Goal: Information Seeking & Learning: Learn about a topic

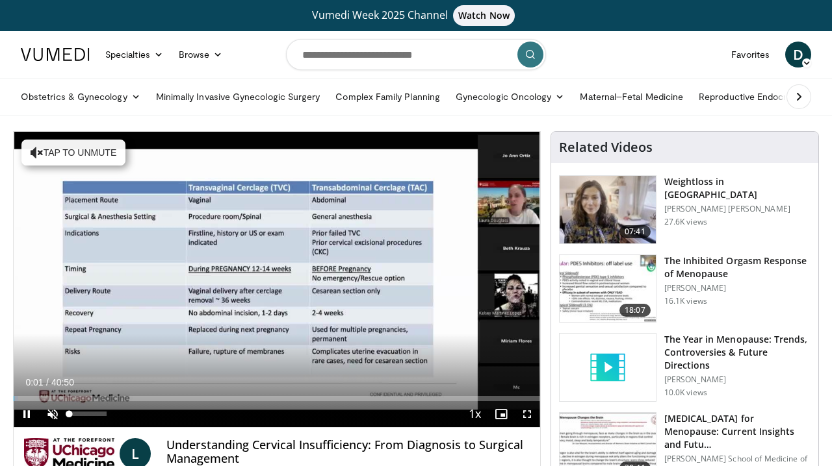
click at [55, 418] on span "Video Player" at bounding box center [53, 414] width 26 height 26
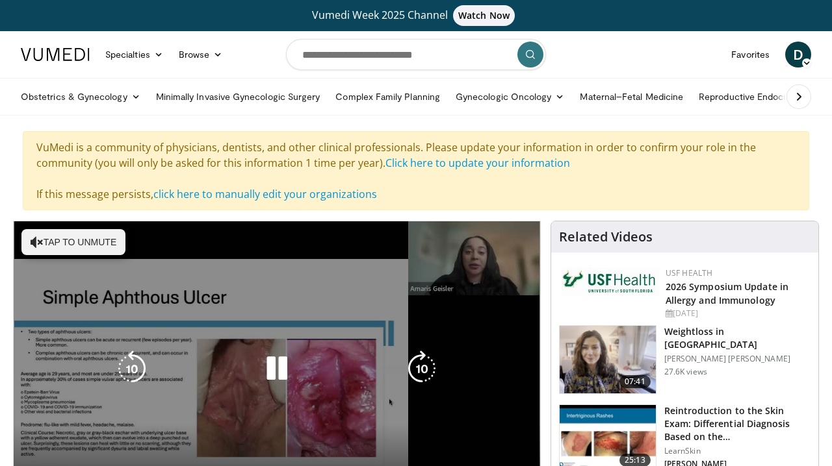
click at [42, 242] on button "Tap to unmute" at bounding box center [73, 242] width 104 height 26
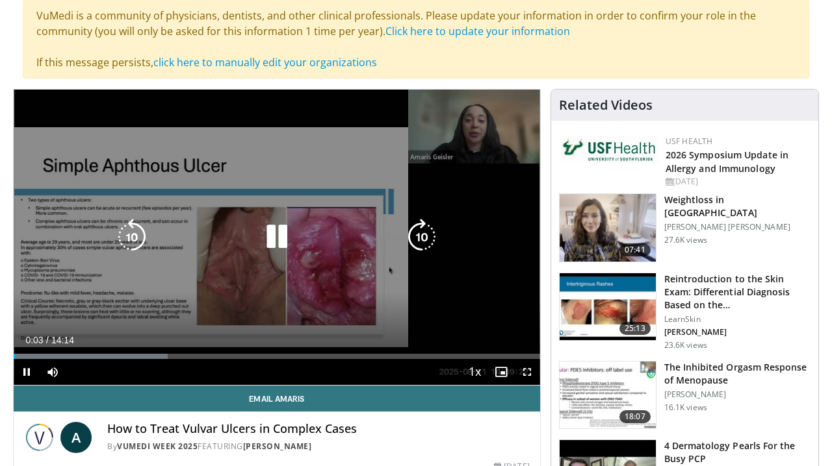
scroll to position [138, 0]
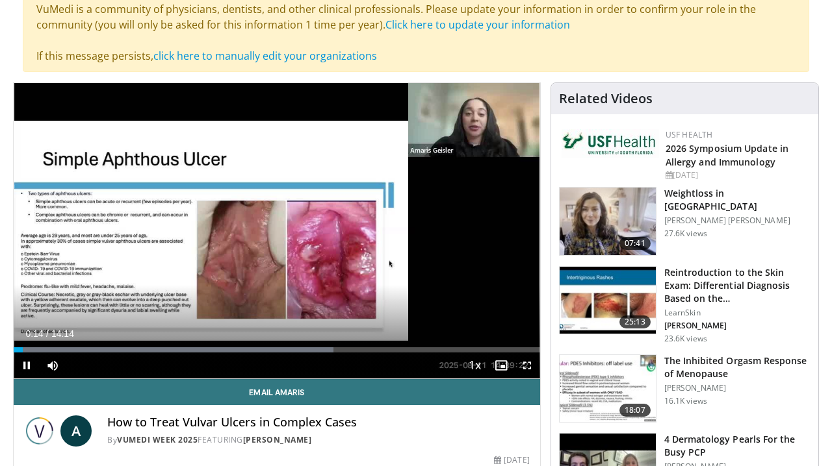
click at [526, 364] on span "Video Player" at bounding box center [527, 366] width 26 height 26
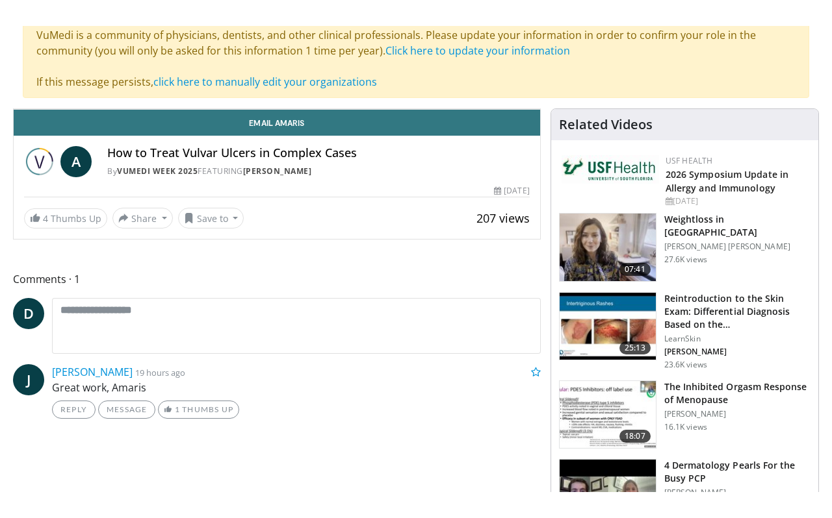
scroll to position [0, 0]
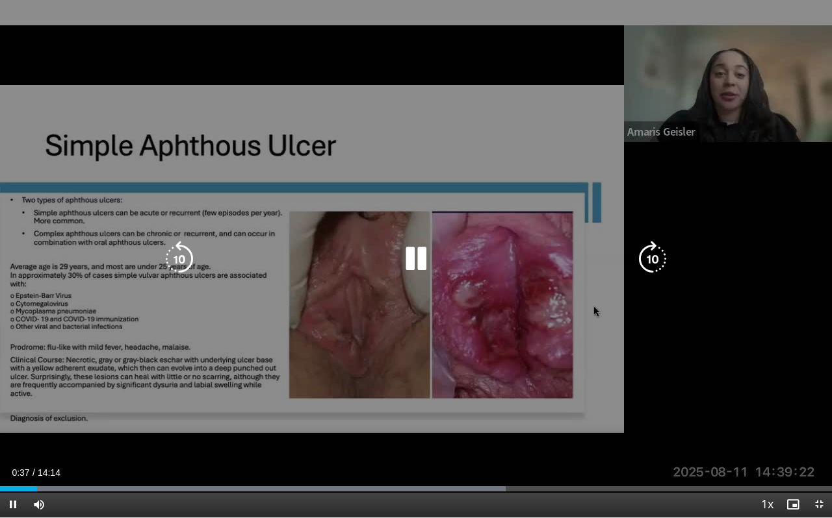
click at [418, 264] on icon "Video Player" at bounding box center [416, 259] width 36 height 36
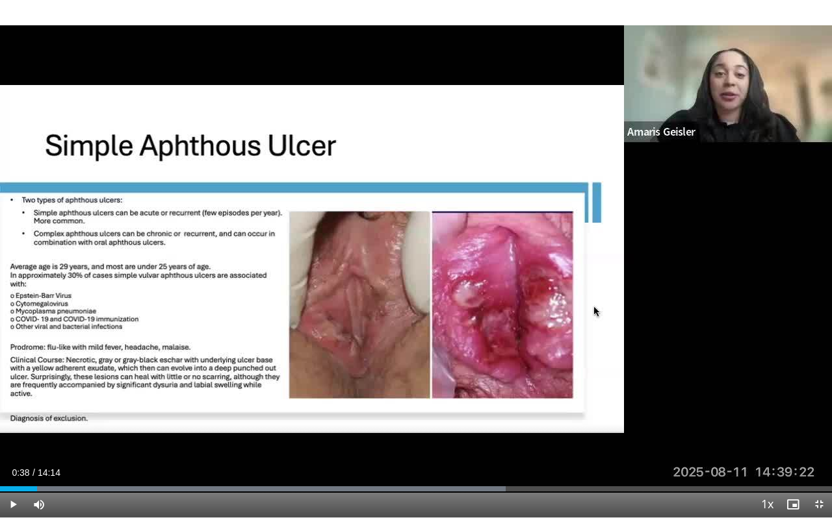
click at [12, 466] on span "Video Player" at bounding box center [13, 505] width 26 height 26
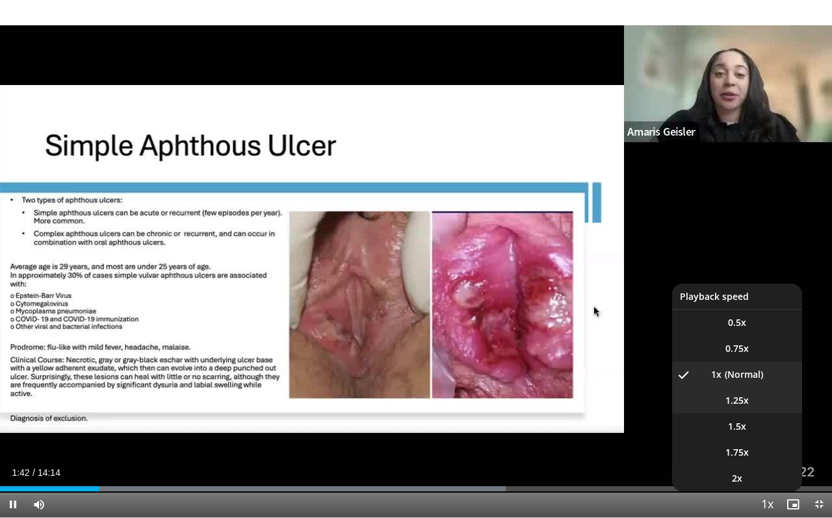
click at [744, 408] on li "1.25x" at bounding box center [737, 401] width 130 height 26
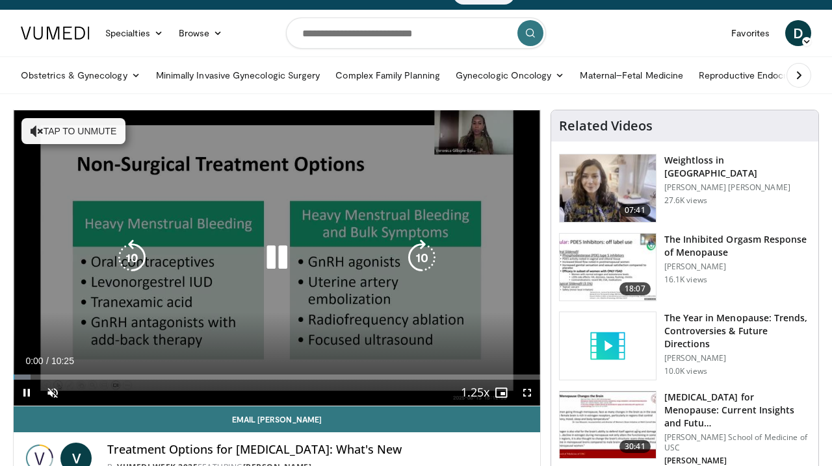
scroll to position [39, 0]
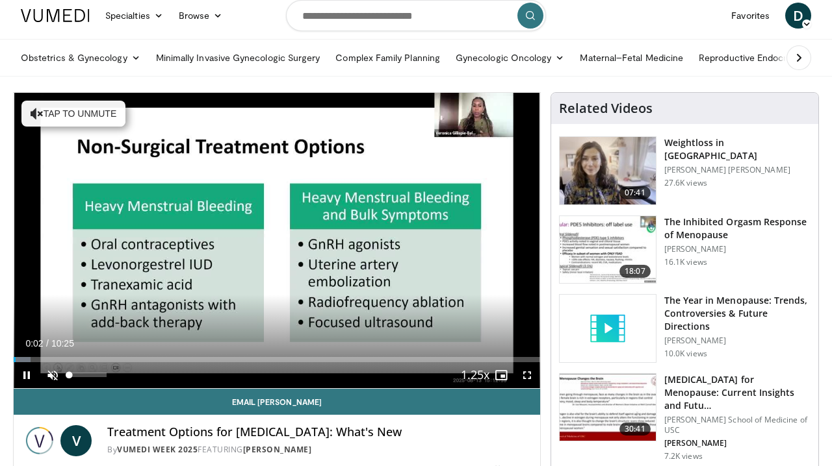
click at [51, 375] on span "Video Player" at bounding box center [53, 375] width 26 height 26
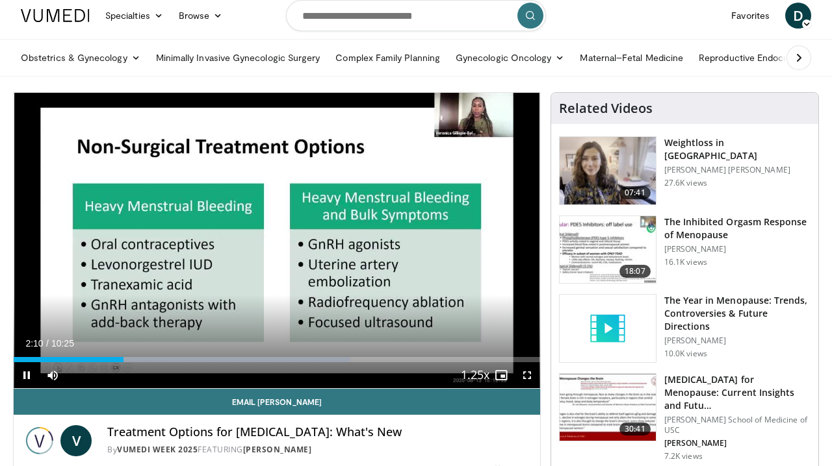
click at [525, 374] on span "Video Player" at bounding box center [527, 375] width 26 height 26
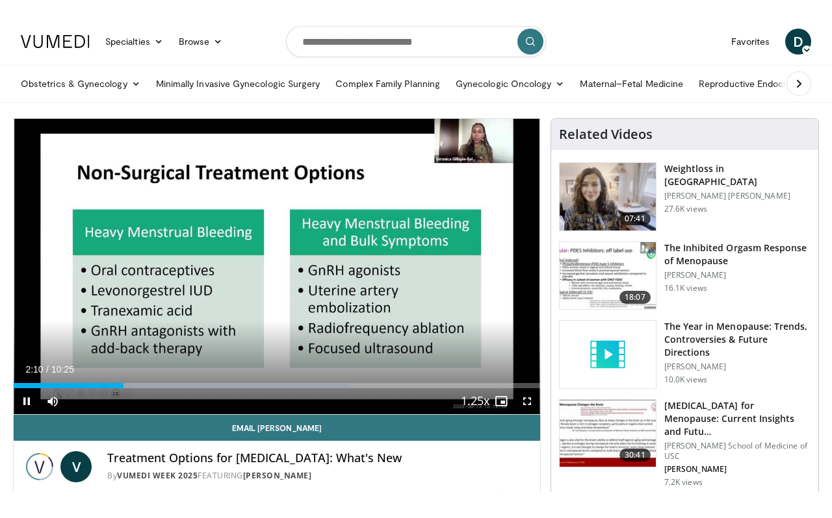
scroll to position [0, 0]
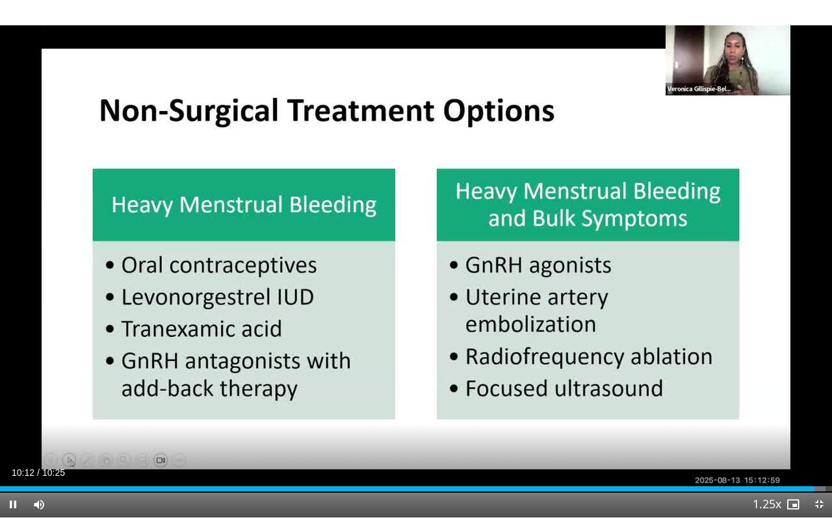
click at [817, 466] on span "Video Player" at bounding box center [819, 505] width 26 height 26
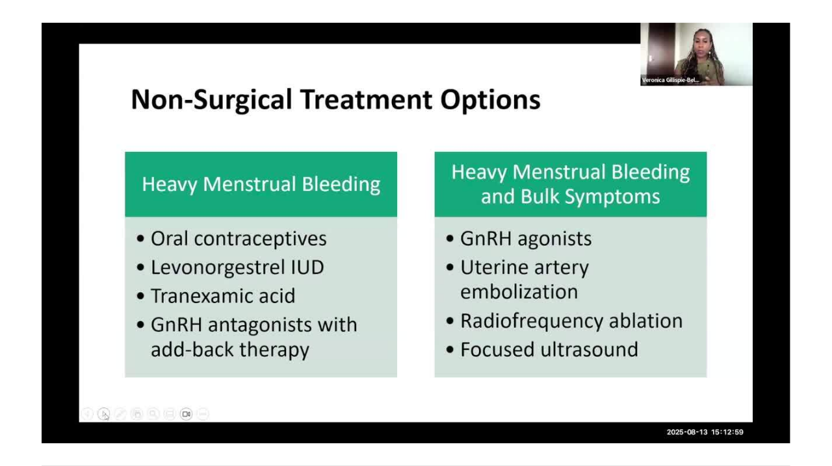
scroll to position [39, 0]
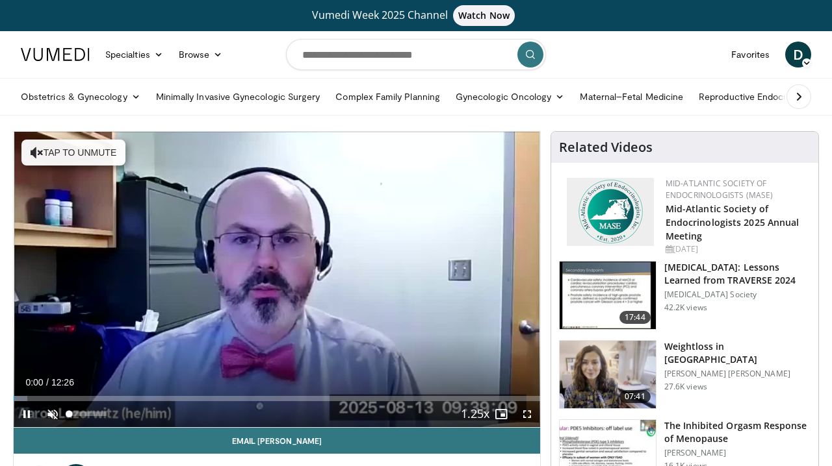
click at [51, 413] on span "Video Player" at bounding box center [53, 414] width 26 height 26
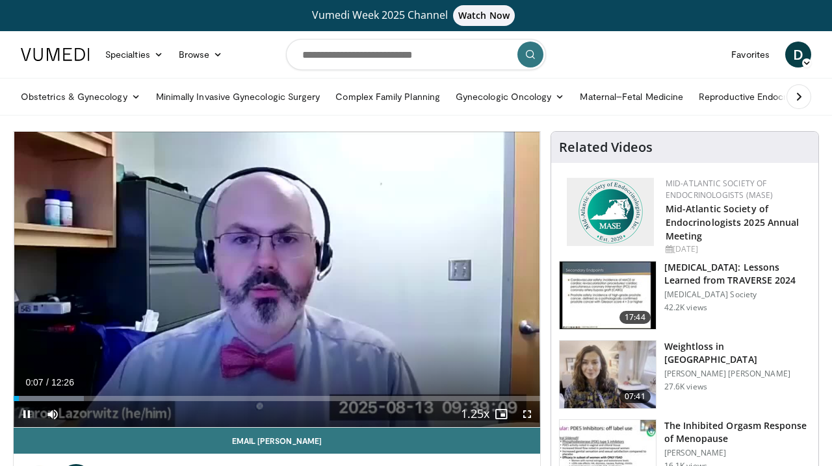
click at [524, 412] on span "Video Player" at bounding box center [527, 414] width 26 height 26
